Goal: Understand process/instructions: Learn how to perform a task or action

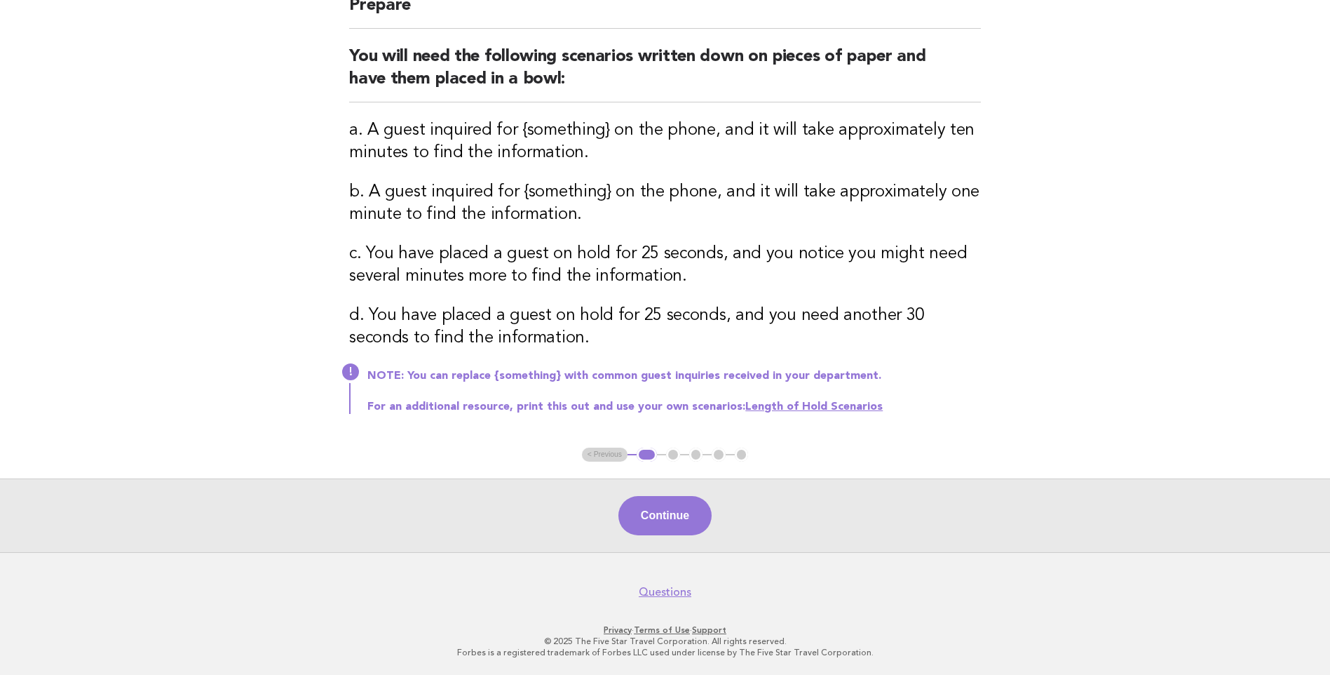
click at [673, 521] on button "Continue" at bounding box center [665, 515] width 93 height 39
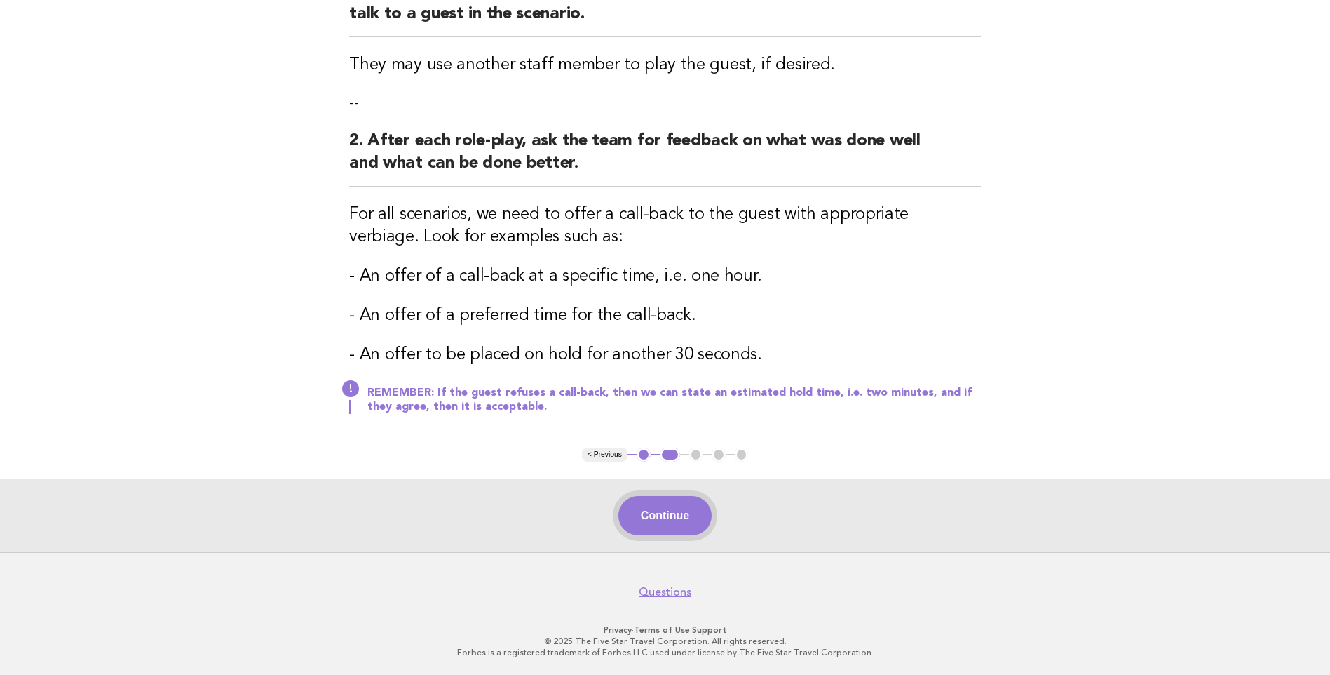
click at [670, 515] on button "Continue" at bounding box center [665, 515] width 93 height 39
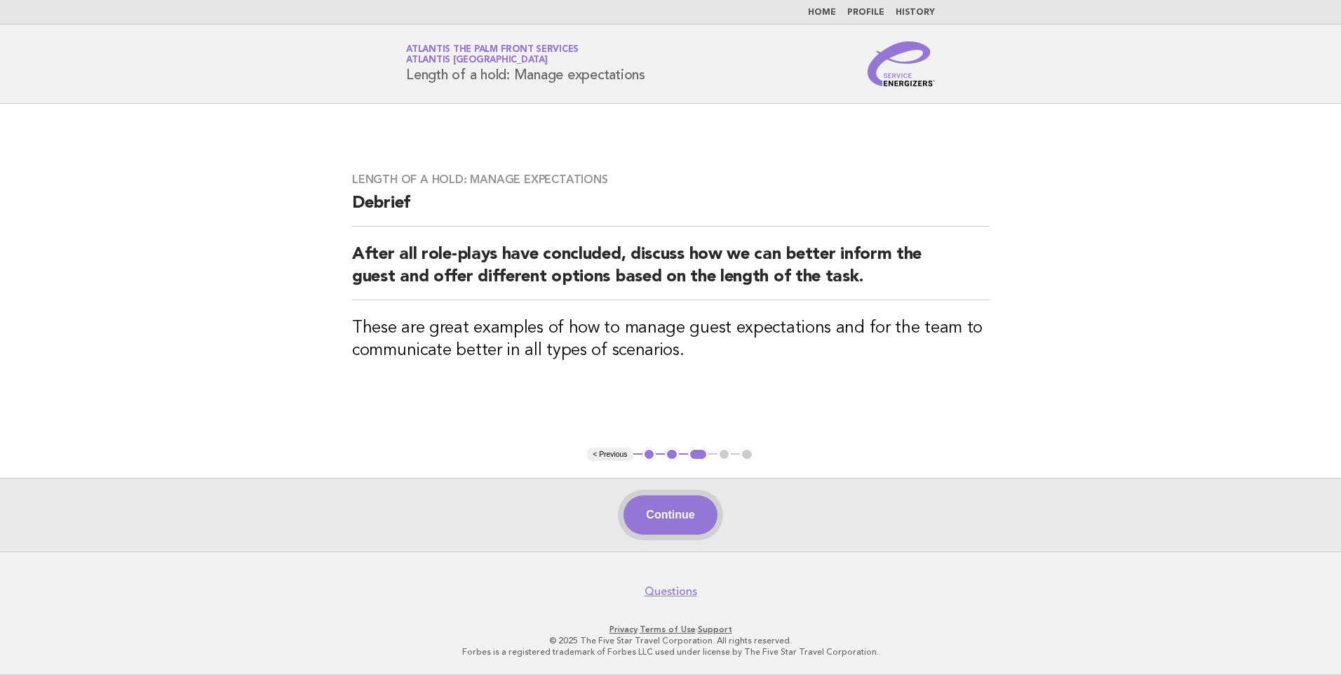
click at [661, 508] on button "Continue" at bounding box center [669, 514] width 93 height 39
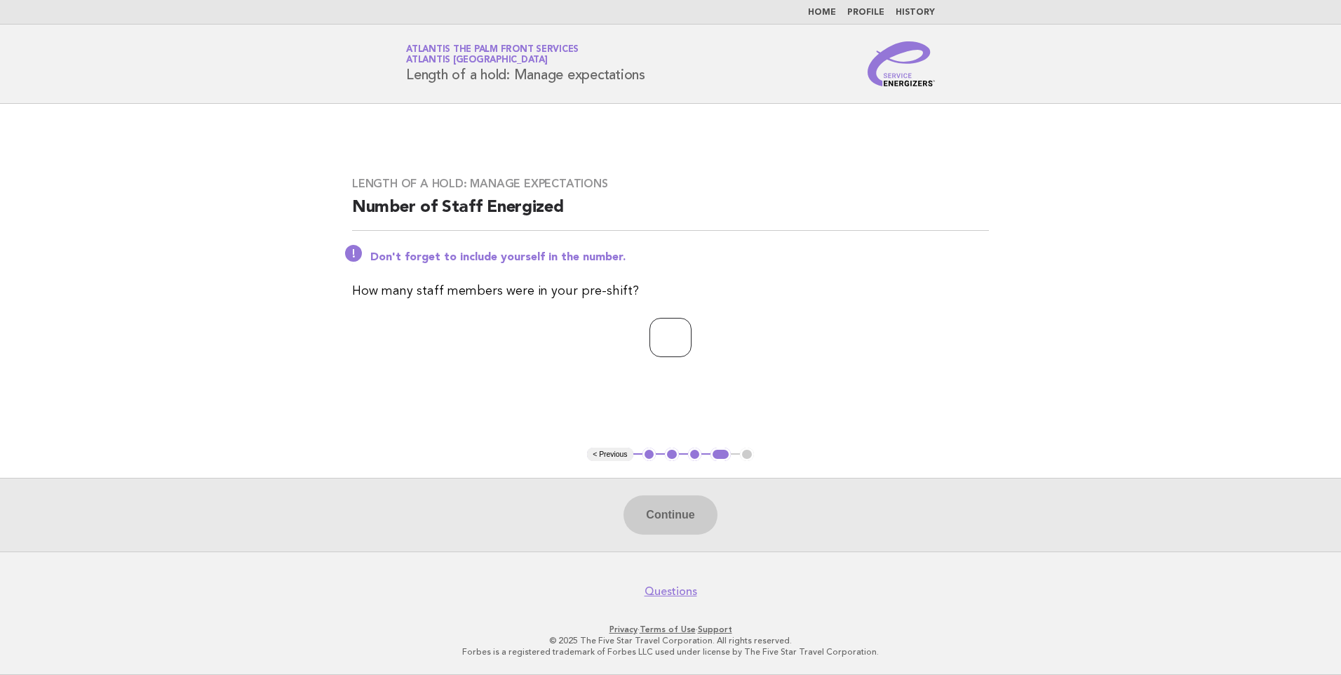
click at [667, 335] on input "number" at bounding box center [670, 337] width 42 height 39
type input "*"
click at [680, 511] on button "Continue" at bounding box center [669, 514] width 93 height 39
